Goal: Find specific page/section: Find specific page/section

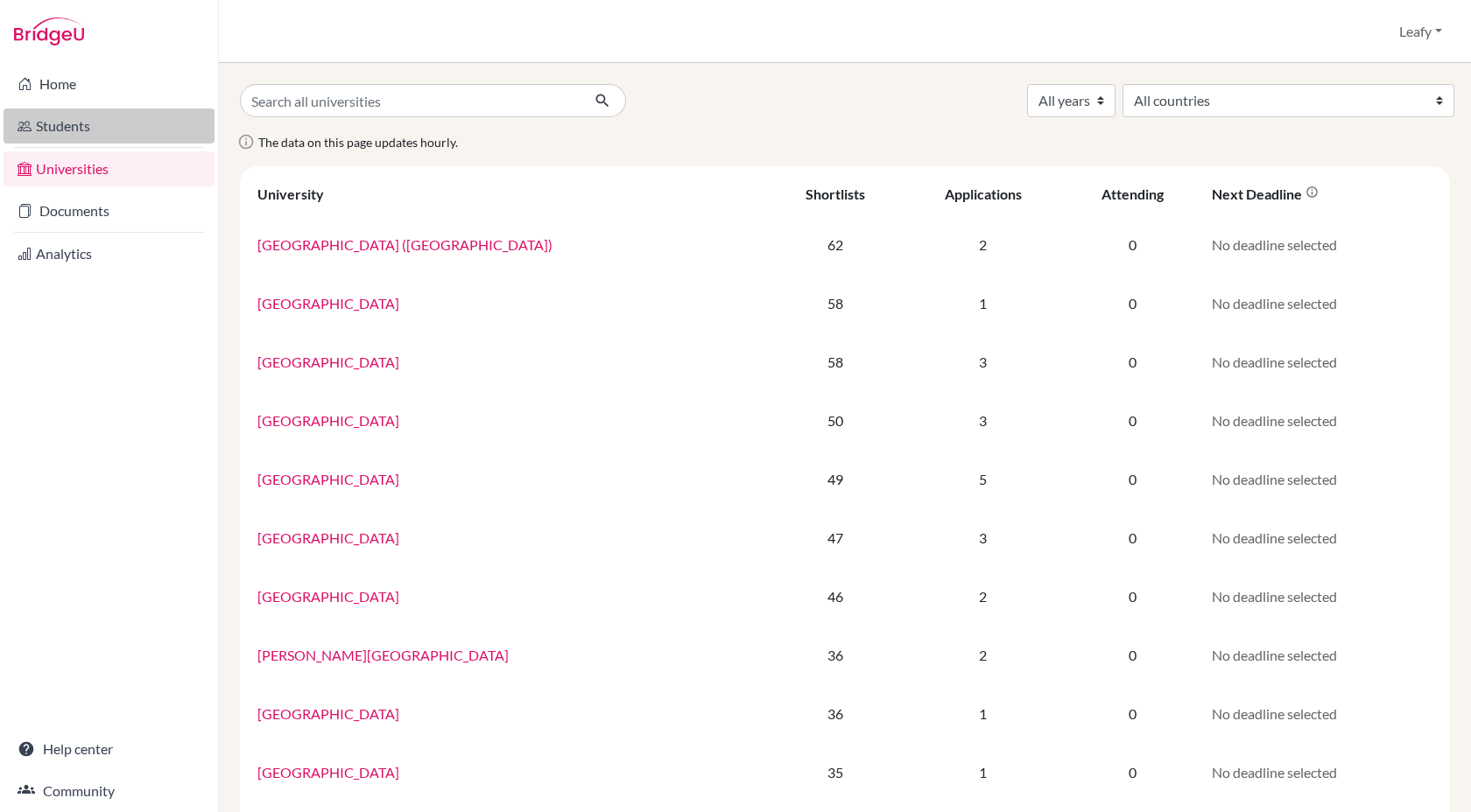
click at [98, 123] on link "Students" at bounding box center [109, 126] width 211 height 35
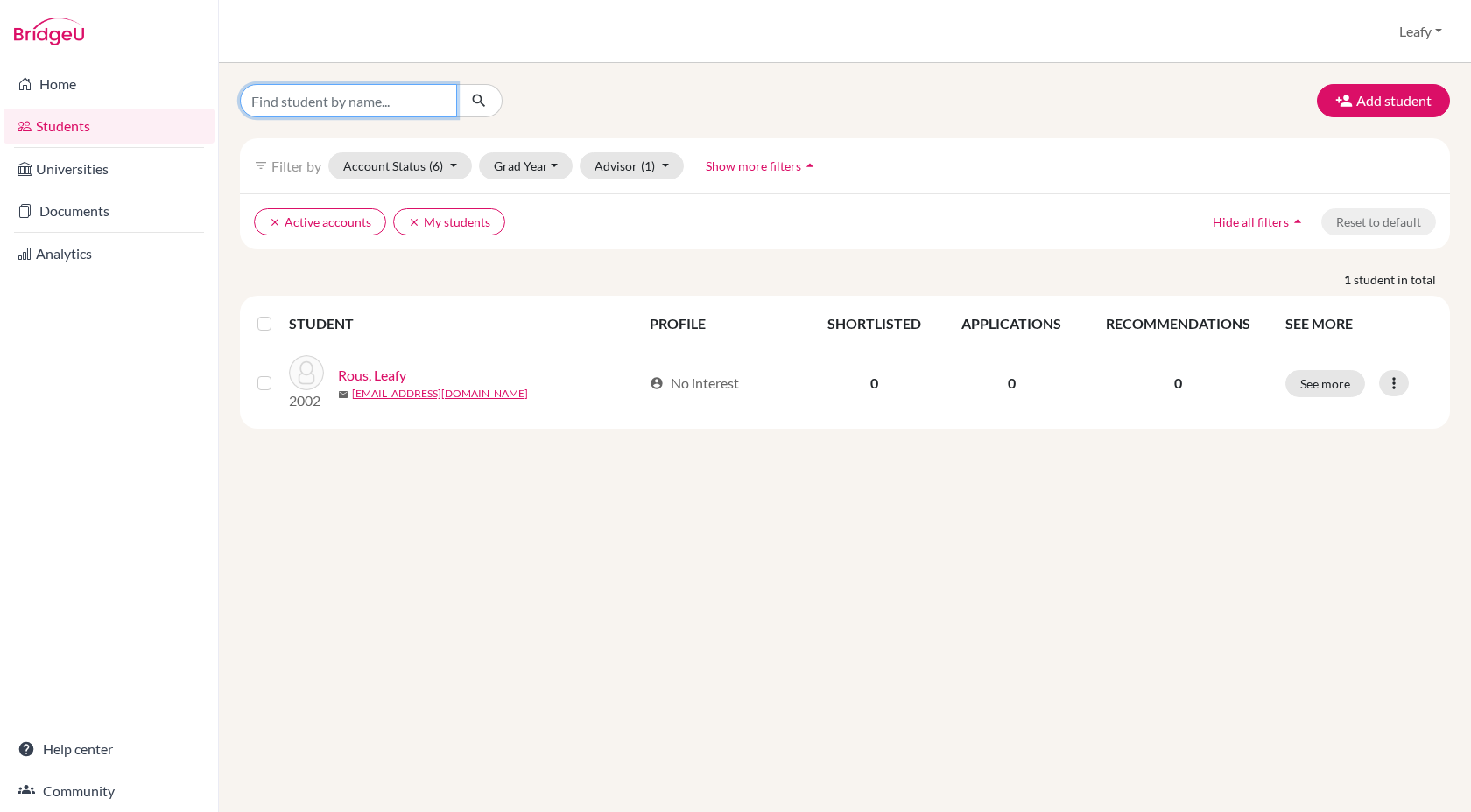
click at [367, 93] on input "Find student by name..." at bounding box center [349, 100] width 217 height 33
type input "ivan"
click button "submit" at bounding box center [479, 100] width 46 height 33
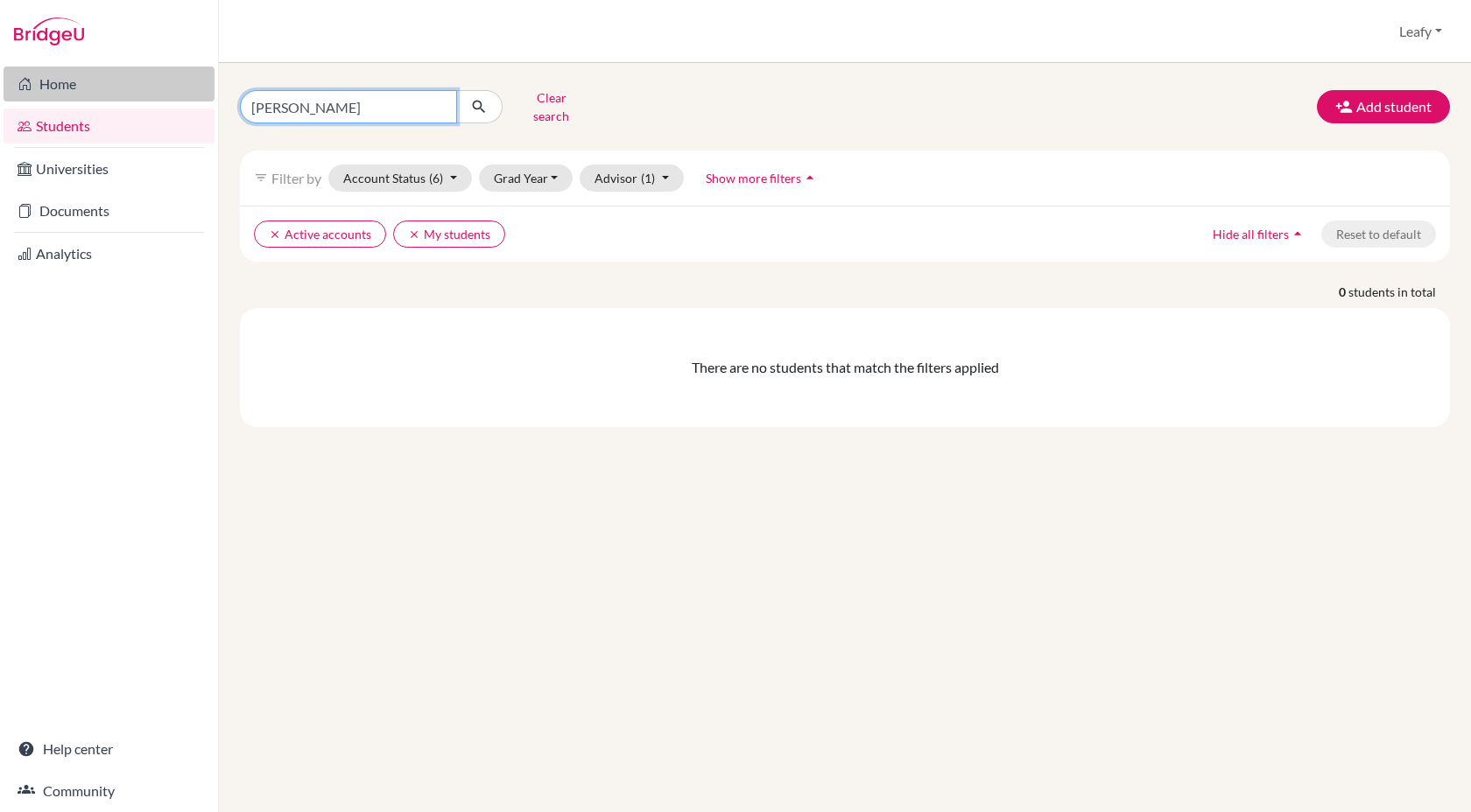
drag, startPoint x: 303, startPoint y: 104, endPoint x: 157, endPoint y: 100, distance: 146.1
click at [164, 100] on div "Home Students Universities Documents Analytics Help center Community Students o…" at bounding box center [736, 406] width 1471 height 812
click at [401, 97] on input "Find student by name..." at bounding box center [349, 107] width 217 height 33
type input "ajento"
click button "submit" at bounding box center [479, 107] width 46 height 33
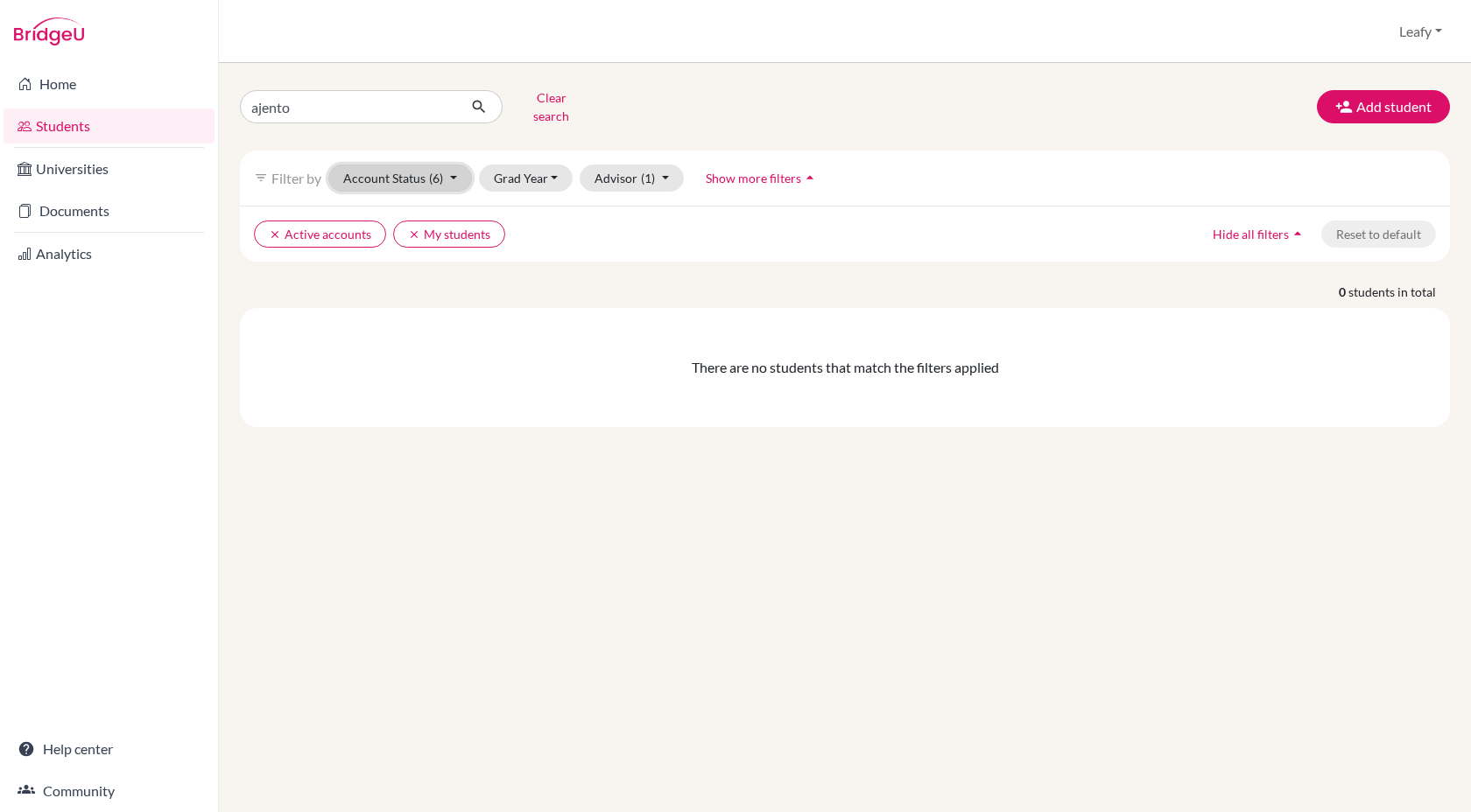
click at [457, 173] on button "Account Status (6)" at bounding box center [400, 178] width 144 height 27
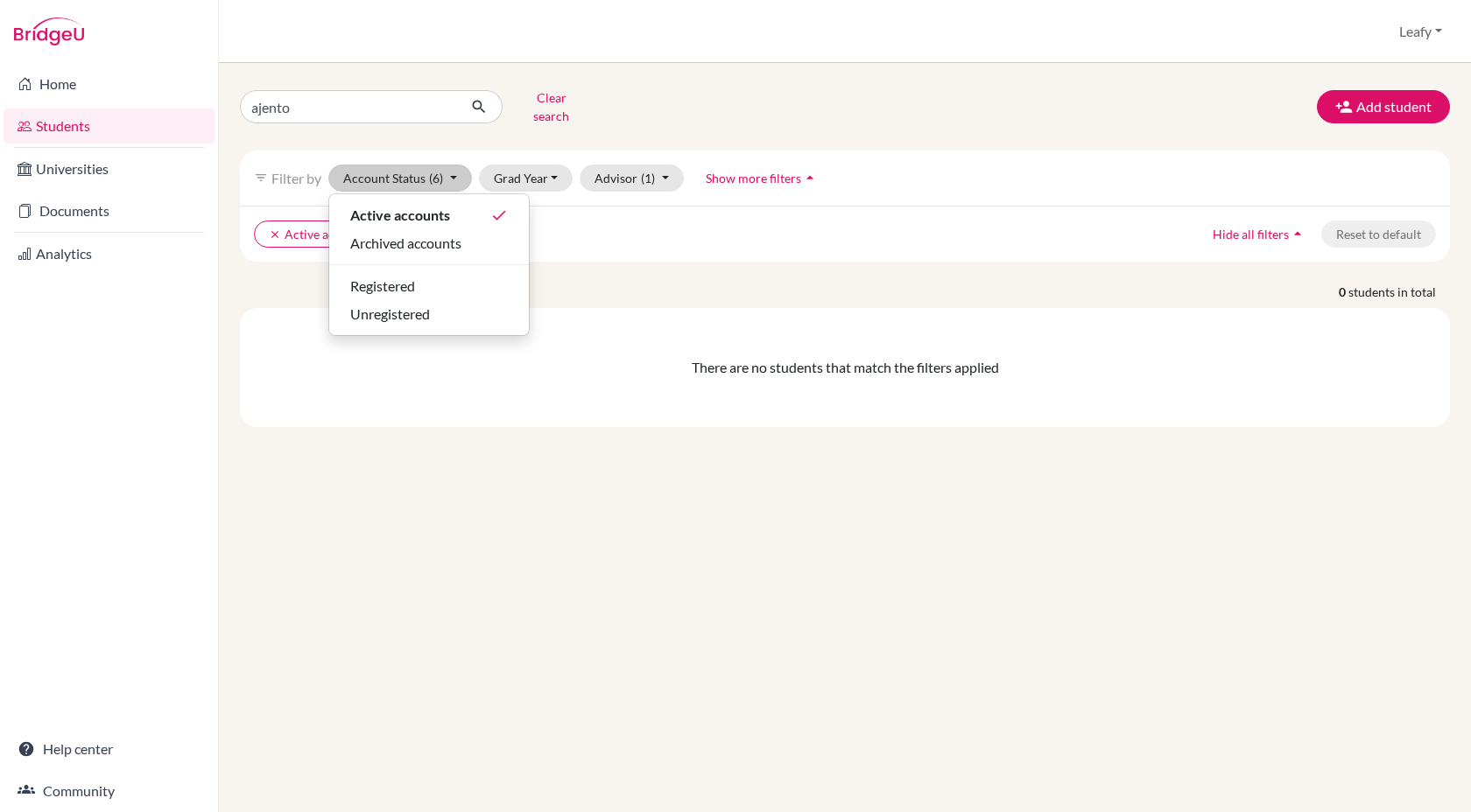
click at [681, 90] on div "ajento Clear search Add student" at bounding box center [844, 107] width 1236 height 45
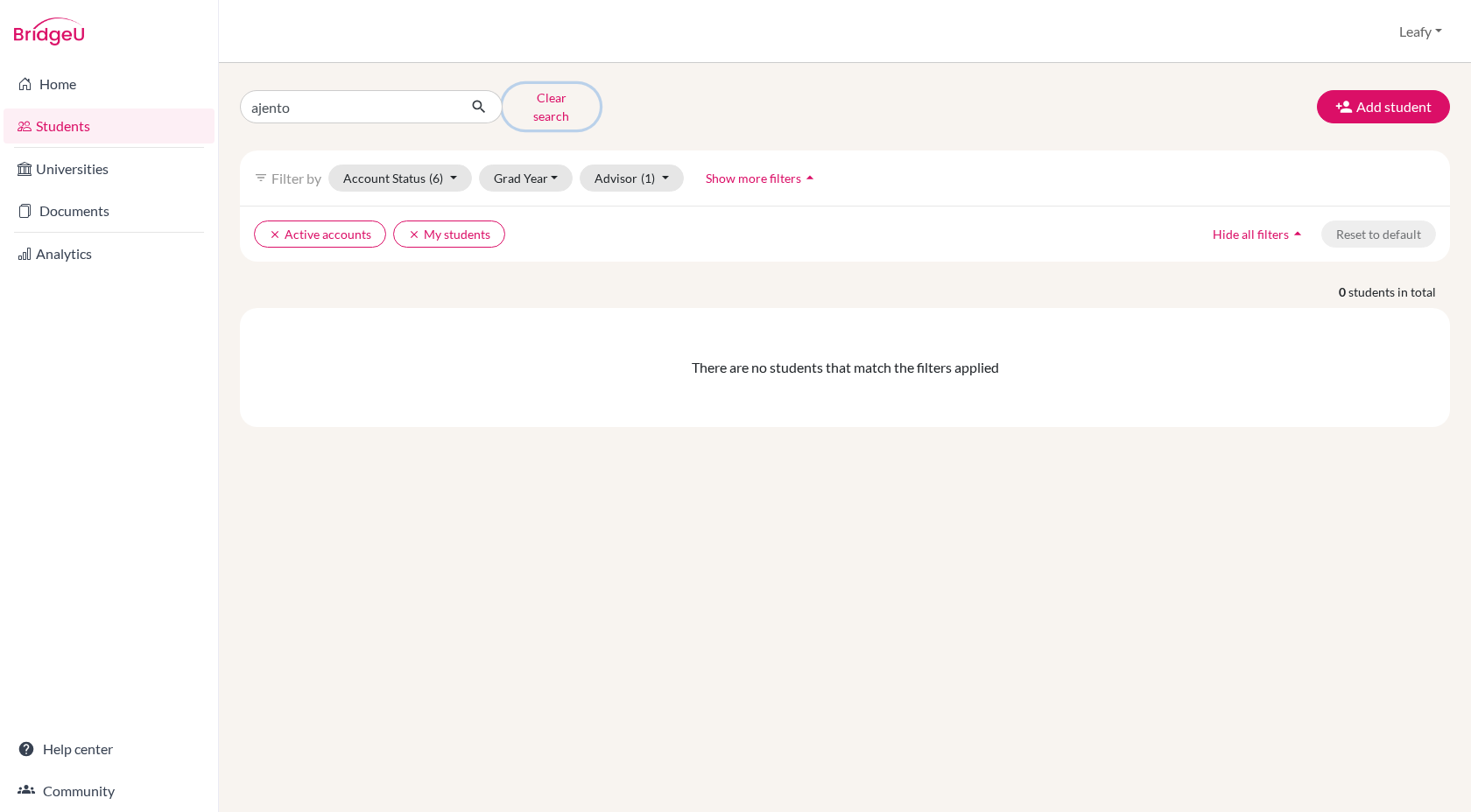
click at [513, 107] on button "Clear search" at bounding box center [551, 107] width 97 height 45
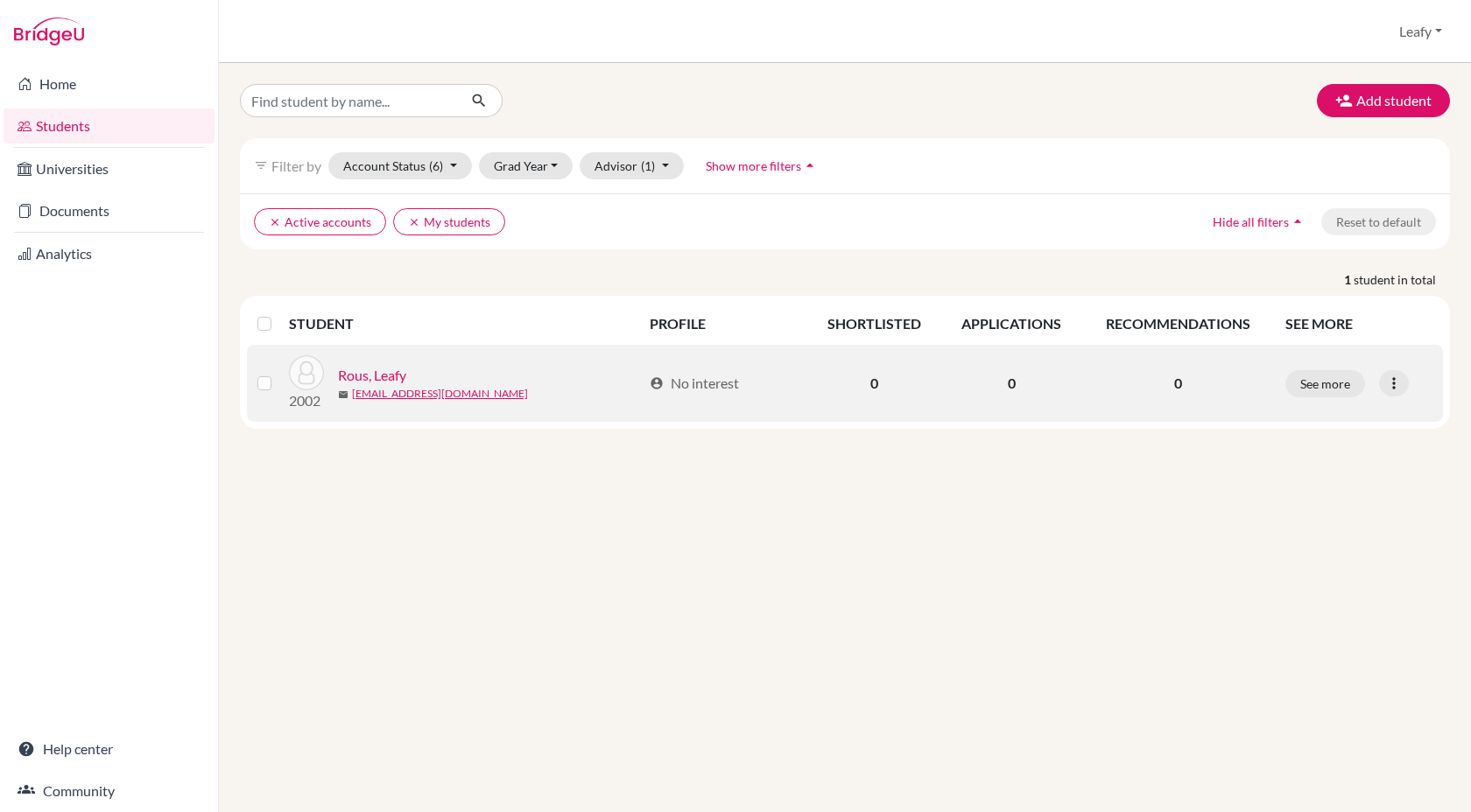
click at [375, 378] on link "Rous, Leafy" at bounding box center [371, 375] width 68 height 21
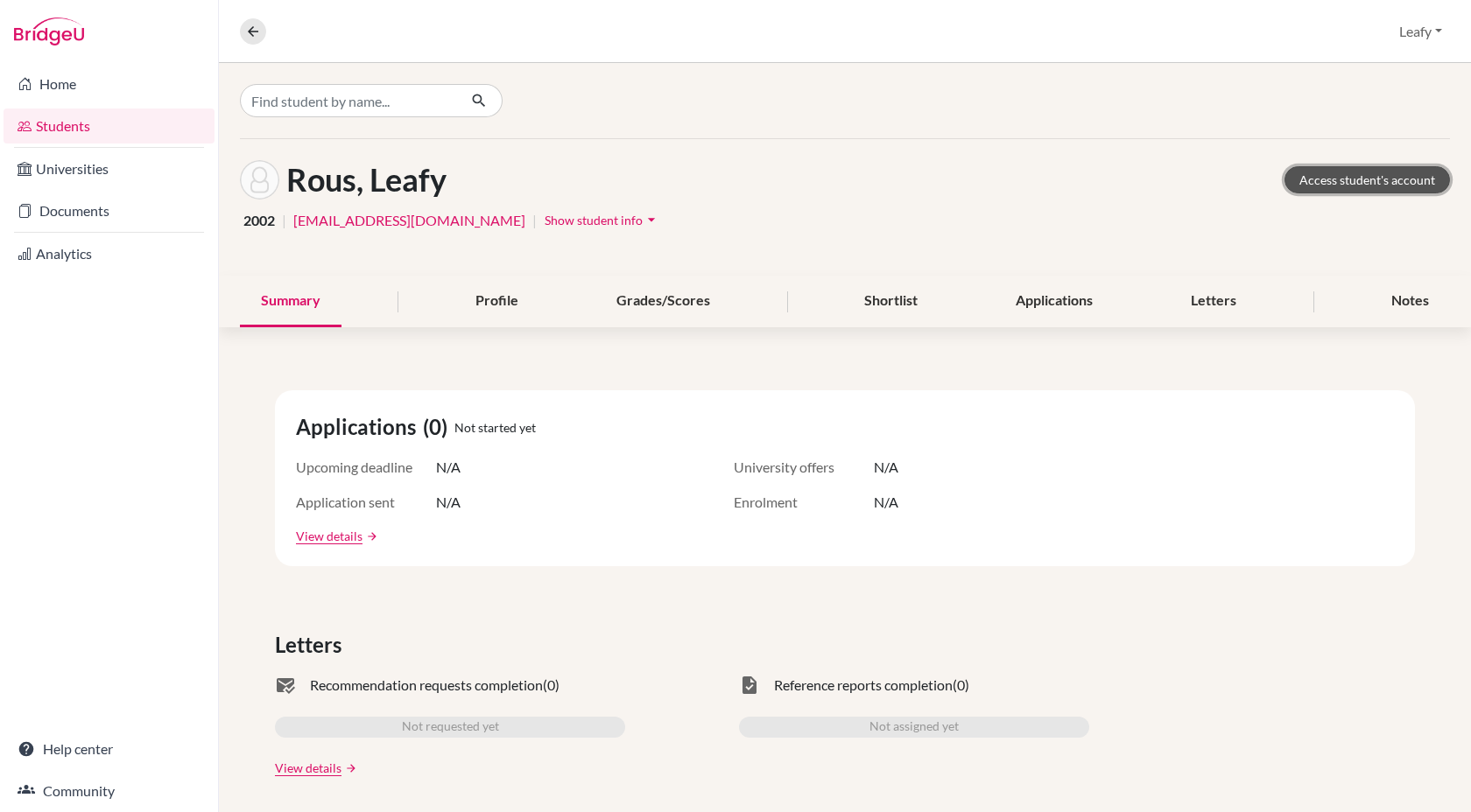
click at [1338, 184] on link "Access student's account" at bounding box center [1368, 180] width 166 height 27
